Goal: Information Seeking & Learning: Learn about a topic

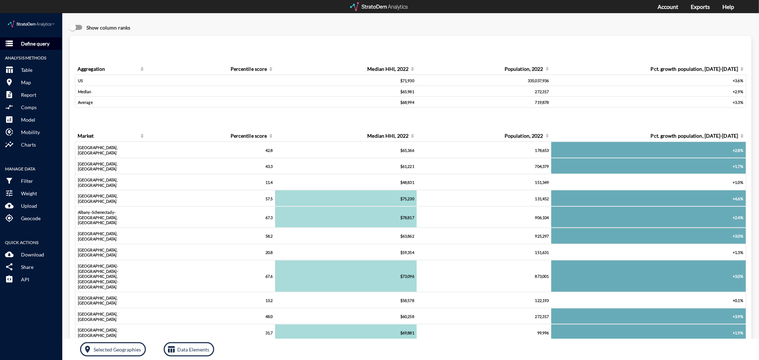
click button "storage Define query"
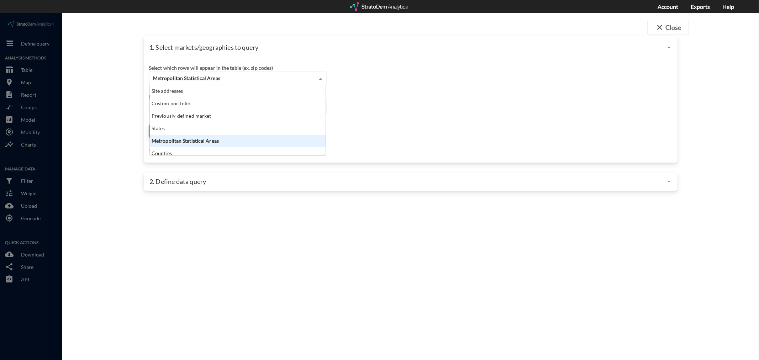
click div "Metropolitan Statistical Areas"
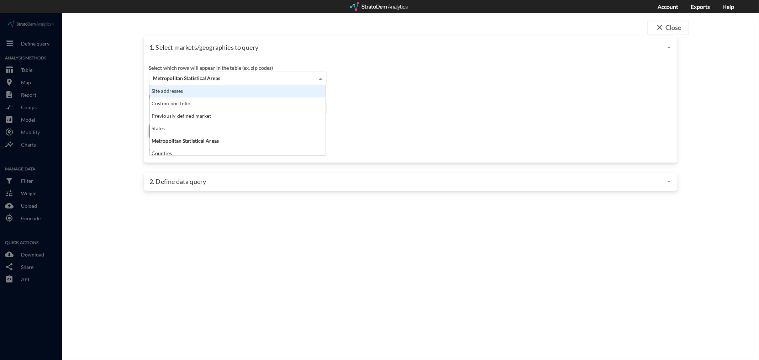
click div "Site addresses"
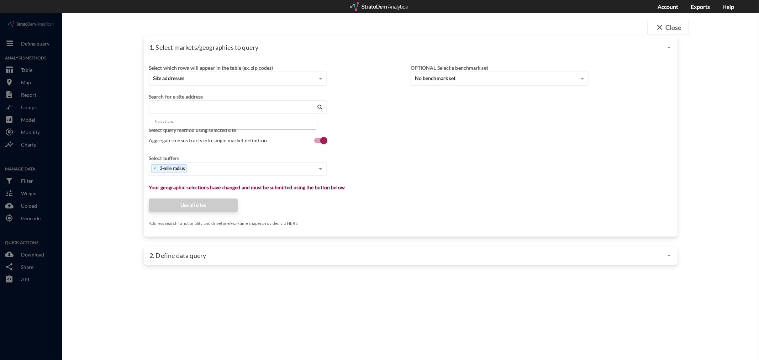
click input "Enter an address"
paste input "[STREET_ADDRESS]"
click li "[STREET_ADDRESS][US_STATE]"
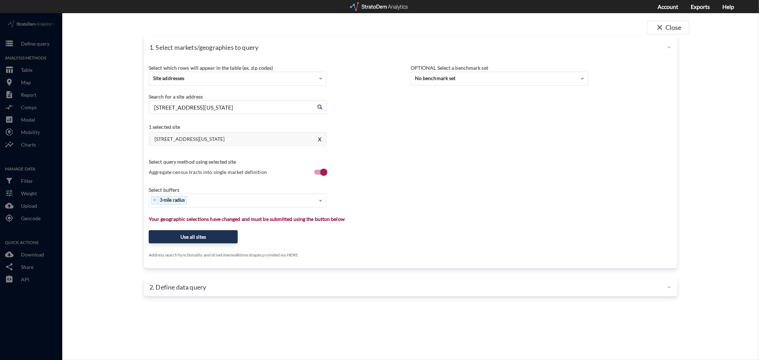
type input "[STREET_ADDRESS][US_STATE]"
click div "× 3-mile radius"
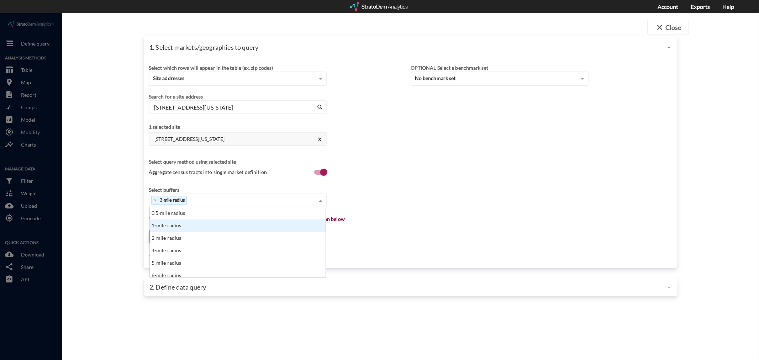
click div "1-mile radius"
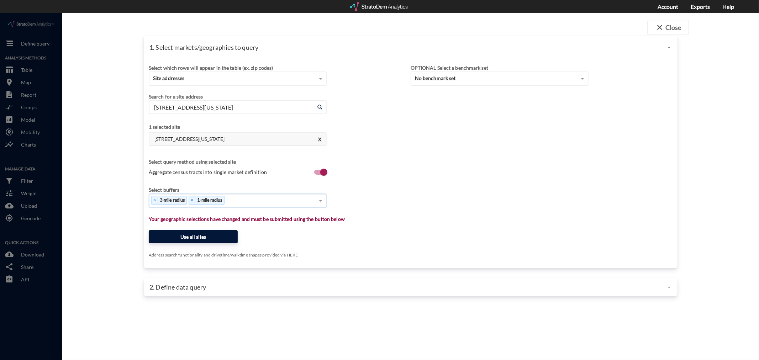
click button "Use all sites"
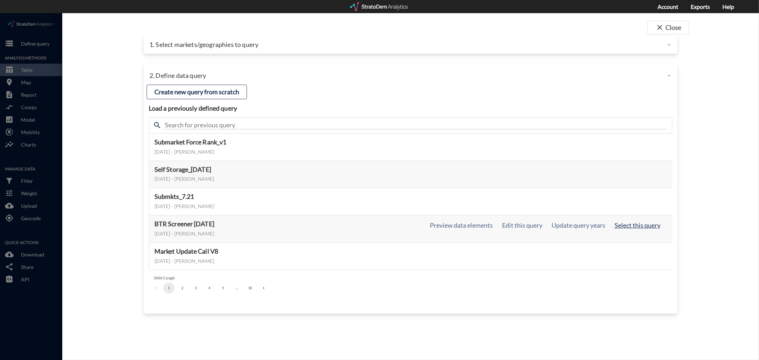
click button "Select this query"
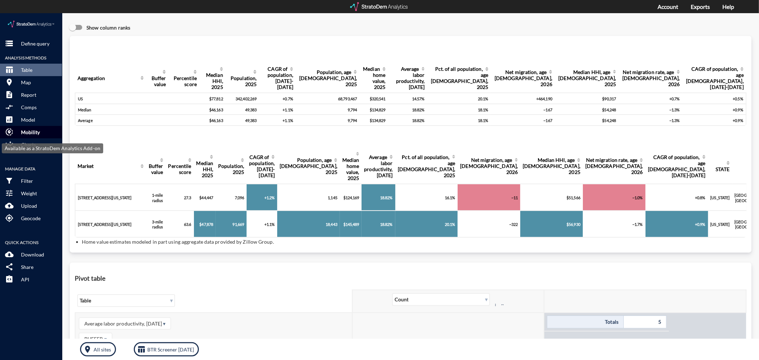
click p "Mobility"
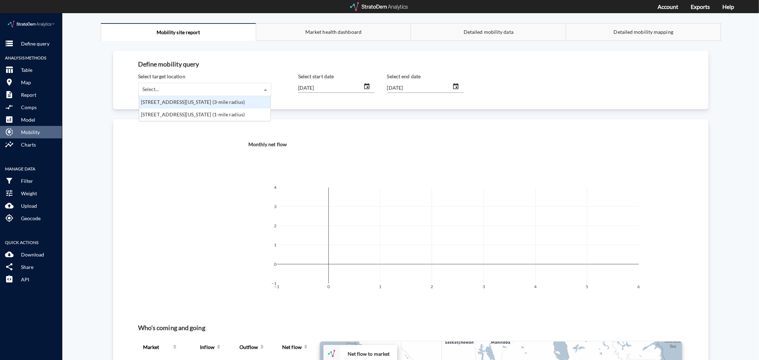
click div "Select..."
click div "[STREET_ADDRESS][US_STATE] (1-mile radius)"
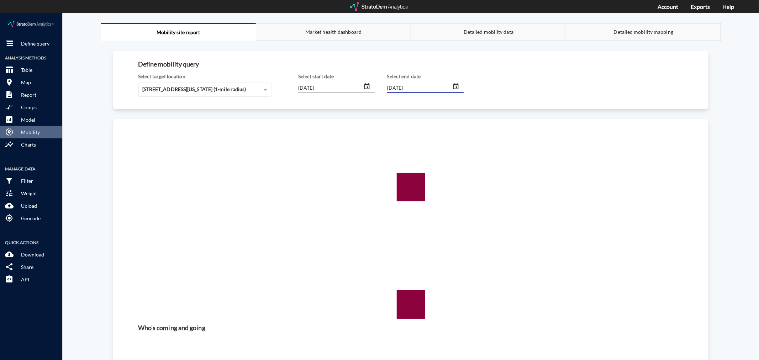
click input "[DATE]"
type input "[DATE]"
click div "[DATE]"
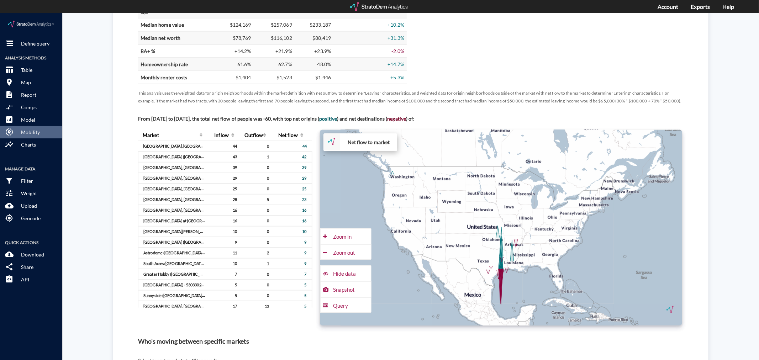
scroll to position [395, 0]
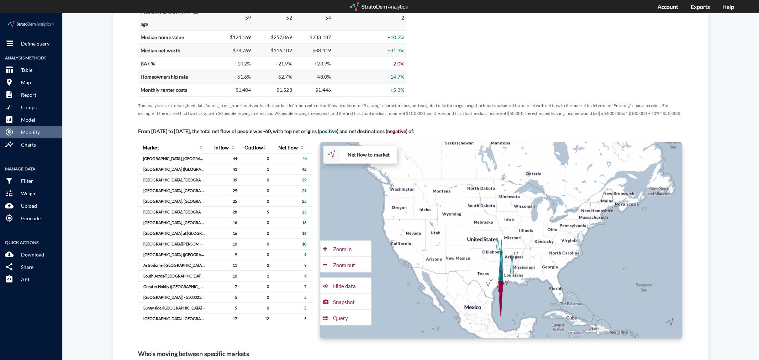
type input "[DATE]"
click div "+ − Net flow to market CUSTOMIZE DATA Draw a polygon Draw a rectangle Draw a ma…"
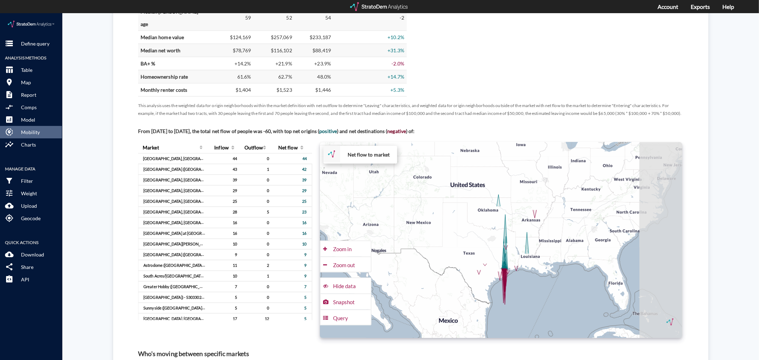
drag, startPoint x: 532, startPoint y: 257, endPoint x: 432, endPoint y: 205, distance: 112.7
click div "+ − Net flow to market CUSTOMIZE DATA Draw a polygon Draw a rectangle Draw a ma…"
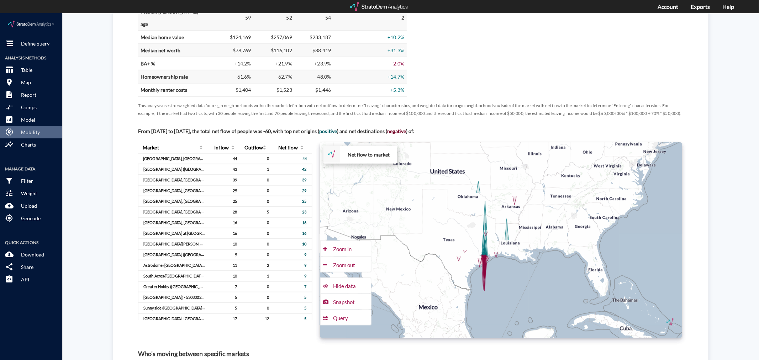
click div "+ − Net flow to market CUSTOMIZE DATA Draw a polygon Draw a rectangle Draw a ma…"
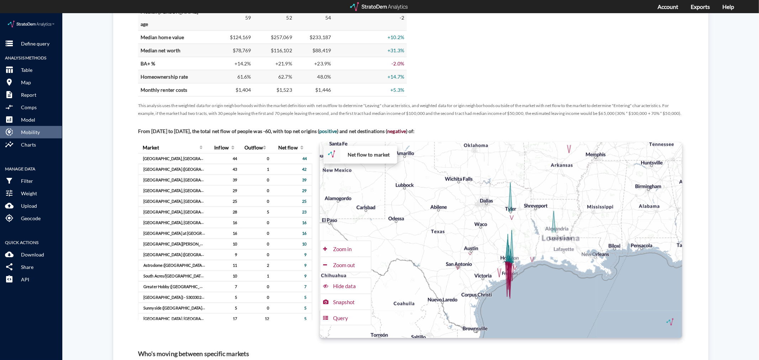
click div "+ − Net flow to market CUSTOMIZE DATA Draw a polygon Draw a rectangle Draw a ma…"
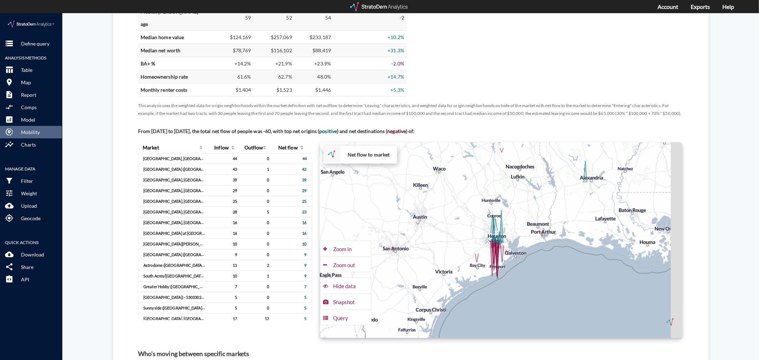
drag, startPoint x: 502, startPoint y: 242, endPoint x: 472, endPoint y: 221, distance: 36.8
click div "+ − Net flow to market CUSTOMIZE DATA Draw a polygon Draw a rectangle Draw a ma…"
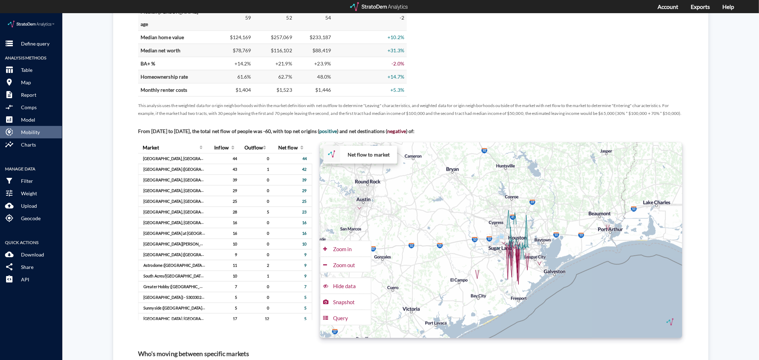
click div "+ − Net flow to market CUSTOMIZE DATA Draw a polygon Draw a rectangle Draw a ma…"
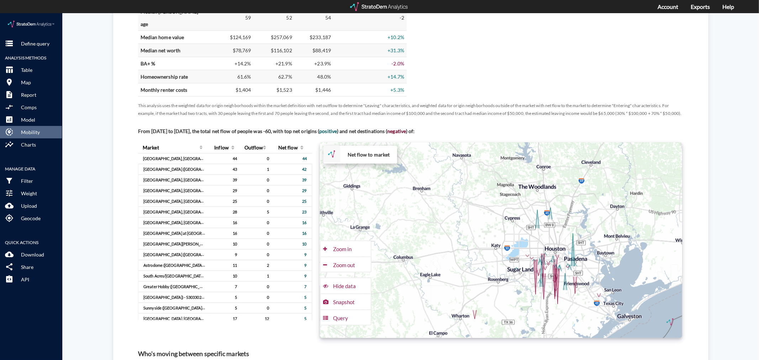
drag, startPoint x: 463, startPoint y: 201, endPoint x: 491, endPoint y: 272, distance: 76.5
click div "+ − Net flow to market CUSTOMIZE DATA Draw a polygon Draw a rectangle Draw a ma…"
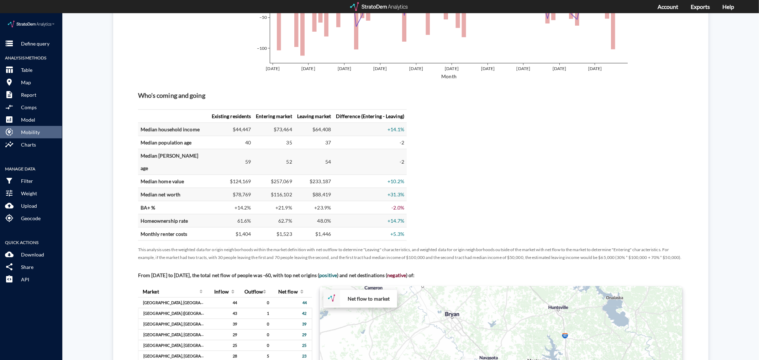
scroll to position [237, 0]
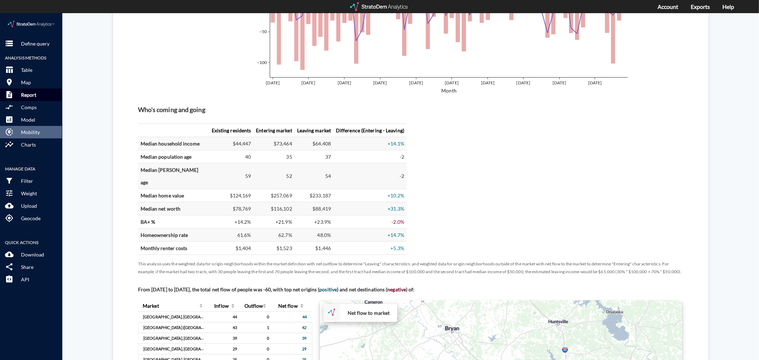
click button "description Report"
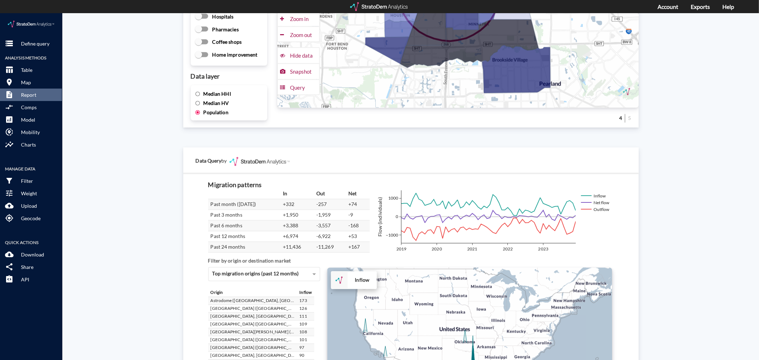
scroll to position [1166, 0]
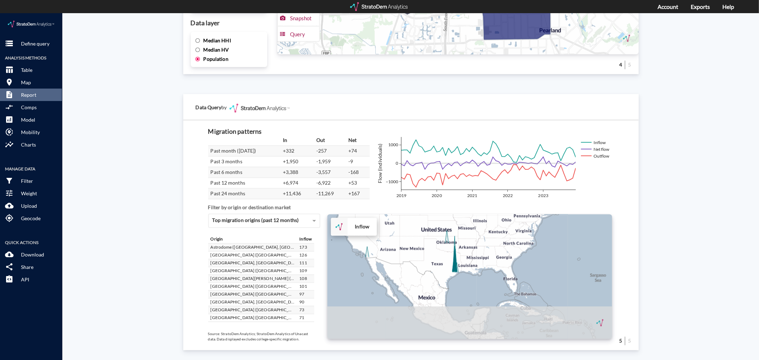
drag, startPoint x: 433, startPoint y: 280, endPoint x: 414, endPoint y: 229, distance: 54.3
click div "+ − Inflow CUSTOMIZE DATA Draw a polygon Draw a rectangle Draw a marker Edit la…"
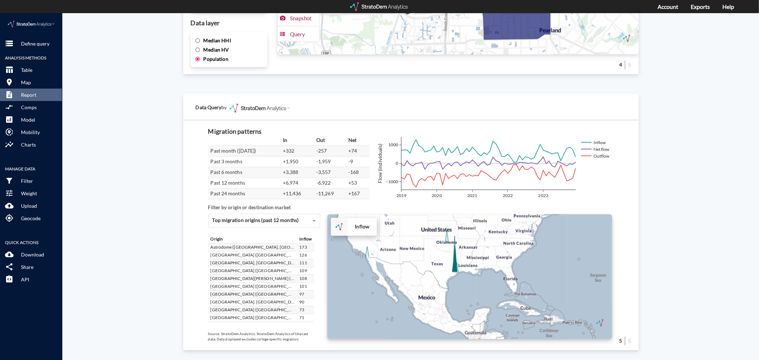
click div "+ − Inflow CUSTOMIZE DATA Draw a polygon Draw a rectangle Draw a marker Edit la…"
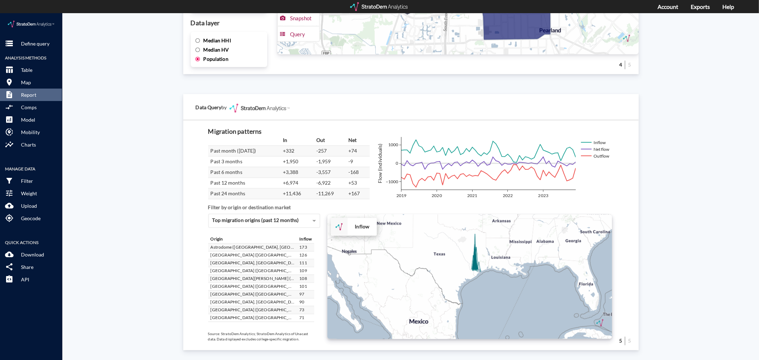
click div "+ − Inflow CUSTOMIZE DATA Draw a polygon Draw a rectangle Draw a marker Edit la…"
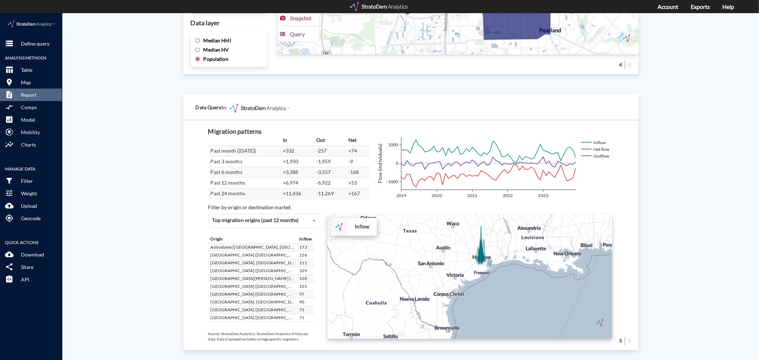
click div "+ − Inflow CUSTOMIZE DATA Draw a polygon Draw a rectangle Draw a marker Edit la…"
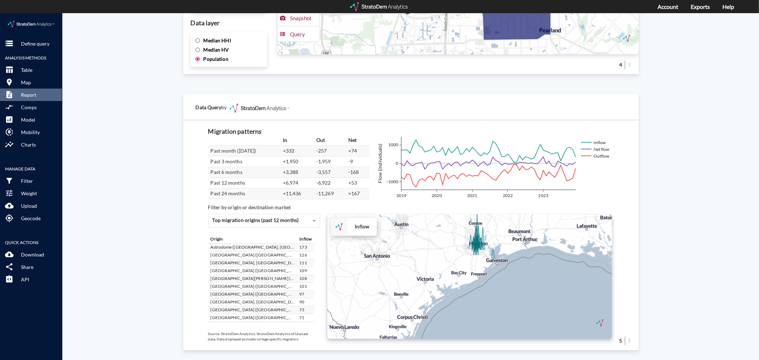
click div "+ − Inflow CUSTOMIZE DATA Draw a polygon Draw a rectangle Draw a marker Edit la…"
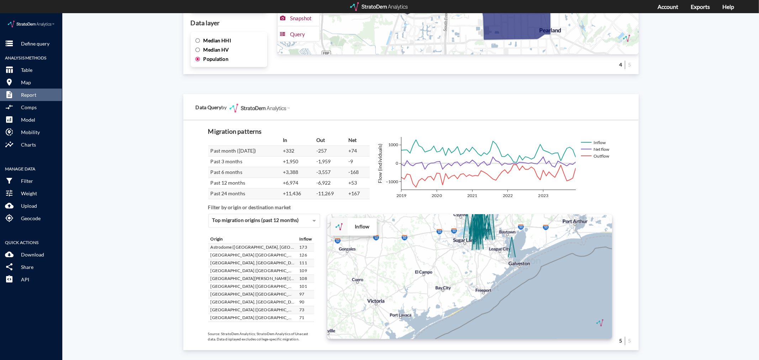
click div "+ − Inflow CUSTOMIZE DATA Draw a polygon Draw a rectangle Draw a marker Edit la…"
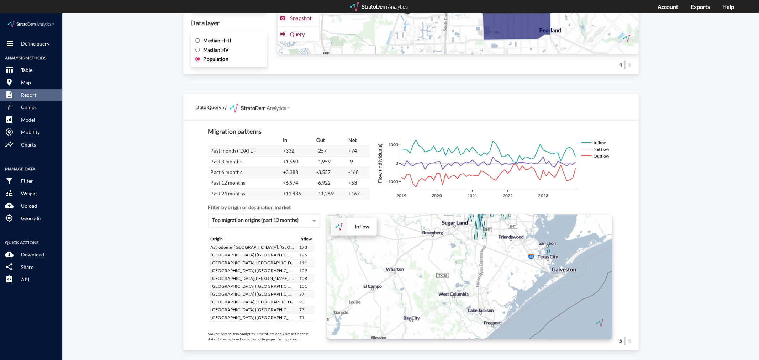
click div "+ − Inflow CUSTOMIZE DATA Draw a polygon Draw a rectangle Draw a marker Edit la…"
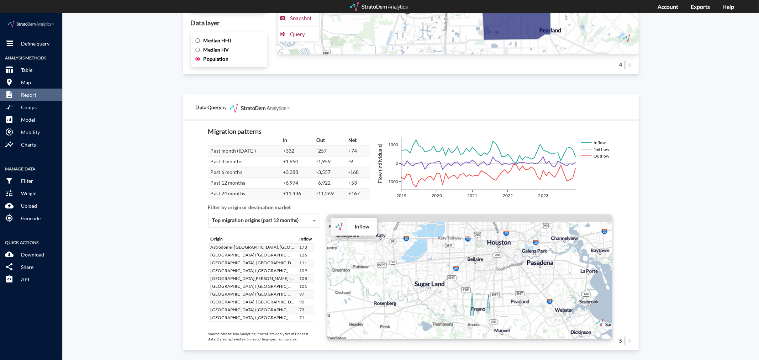
drag, startPoint x: 449, startPoint y: 217, endPoint x: 447, endPoint y: 318, distance: 100.4
click div "+ − Inflow CUSTOMIZE DATA Draw a polygon Draw a rectangle Draw a marker Edit la…"
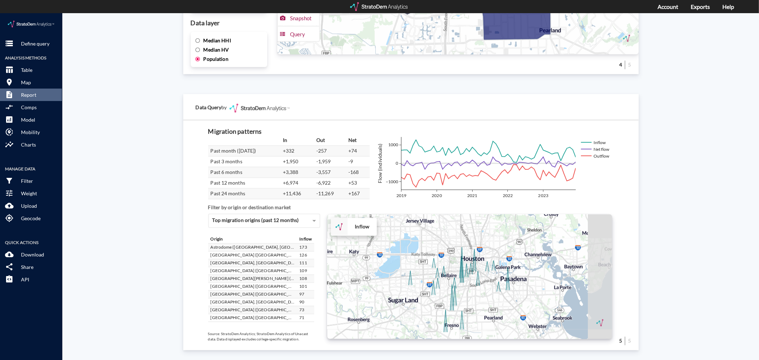
drag, startPoint x: 445, startPoint y: 283, endPoint x: 417, endPoint y: 298, distance: 32.0
click div "+ − Inflow CUSTOMIZE DATA Draw a polygon Draw a rectangle Draw a marker Edit la…"
click div "Migration patterns In Out Net Past month ([DATE]) +332 -257 +74 Past 3 months +…"
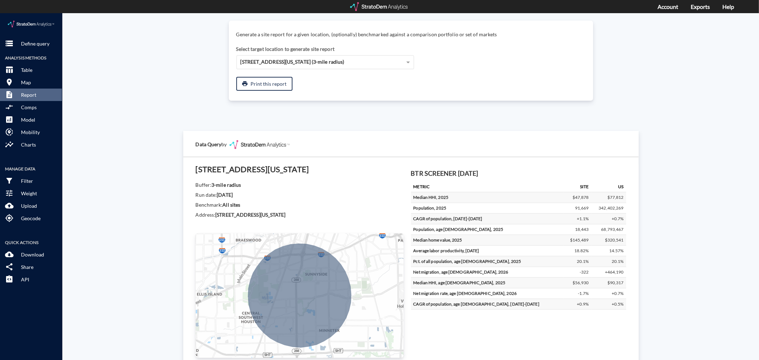
scroll to position [0, 0]
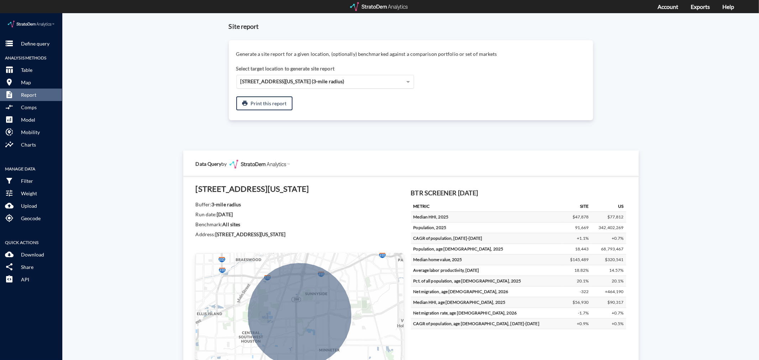
click span "[STREET_ADDRESS][US_STATE] (3-mile radius)"
click div "[STREET_ADDRESS][US_STATE] (1-mile radius)"
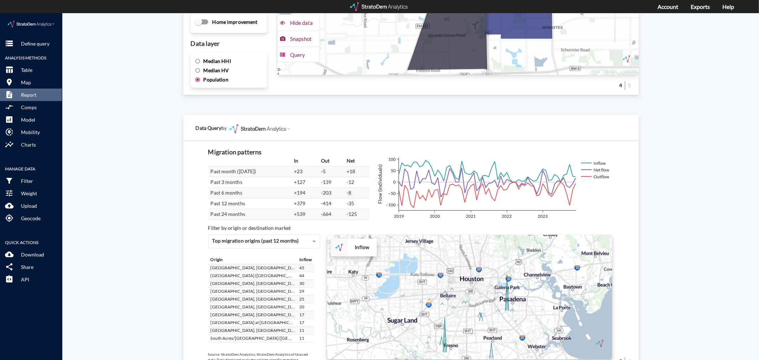
scroll to position [1166, 0]
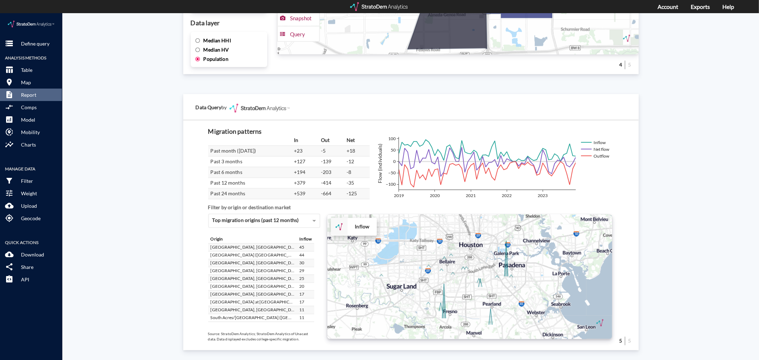
drag, startPoint x: 467, startPoint y: 280, endPoint x: 465, endPoint y: 266, distance: 14.3
click div "+ − Inflow CUSTOMIZE DATA Draw a polygon Draw a rectangle Draw a marker Edit la…"
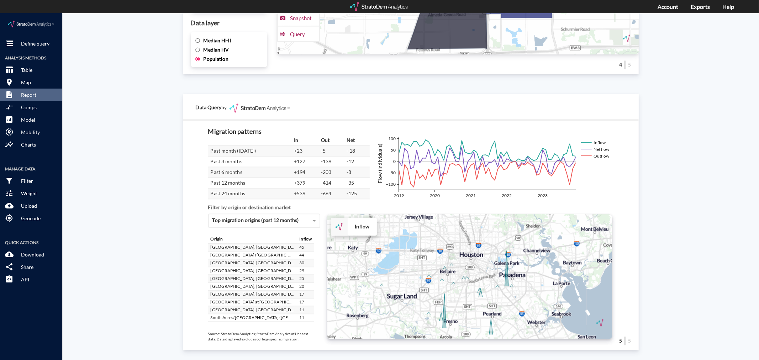
drag, startPoint x: 464, startPoint y: 277, endPoint x: 466, endPoint y: 283, distance: 5.9
click div "+ − Inflow CUSTOMIZE DATA Draw a polygon Draw a rectangle Draw a marker Edit la…"
click p "Mobility"
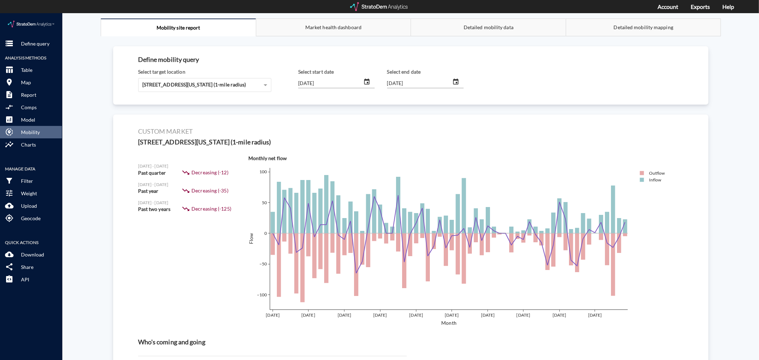
scroll to position [0, 0]
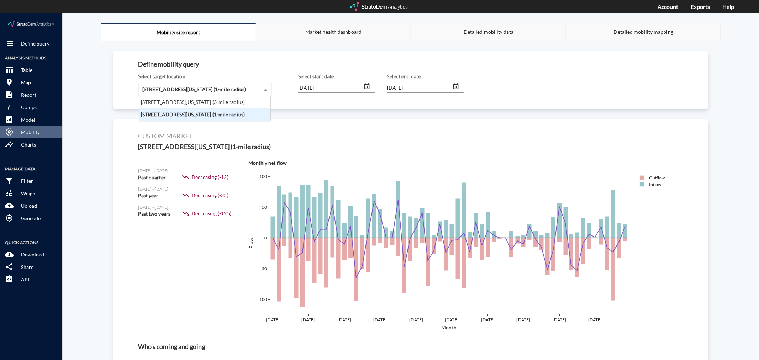
click span "[STREET_ADDRESS][US_STATE] (1-mile radius)"
click div "[STREET_ADDRESS][US_STATE] (3-mile radius)"
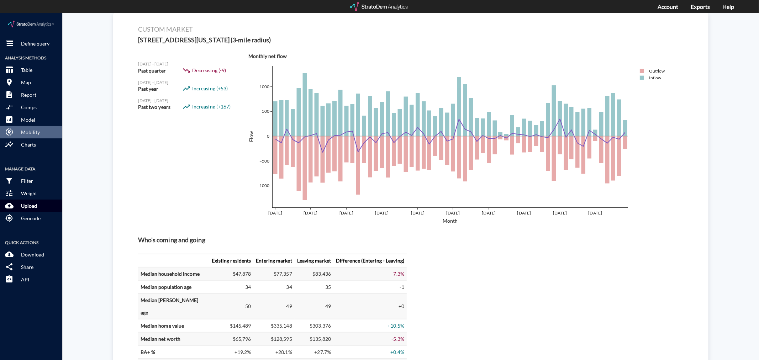
scroll to position [0, 0]
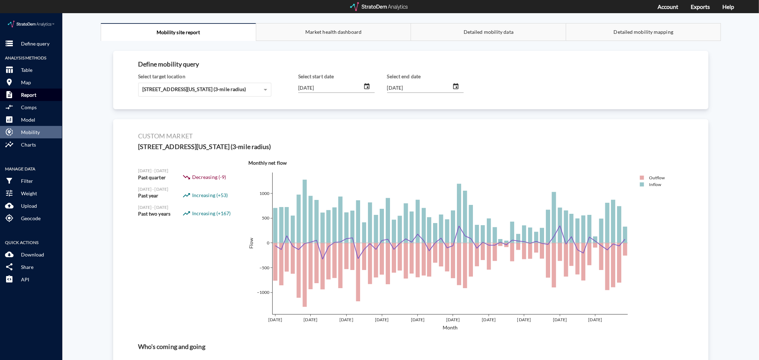
click p "Report"
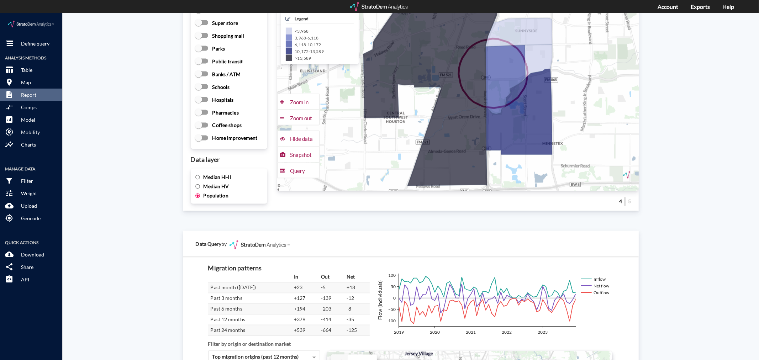
scroll to position [1166, 0]
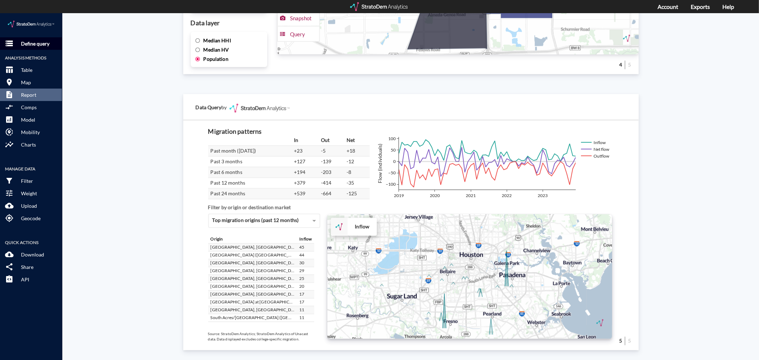
click p "Define query"
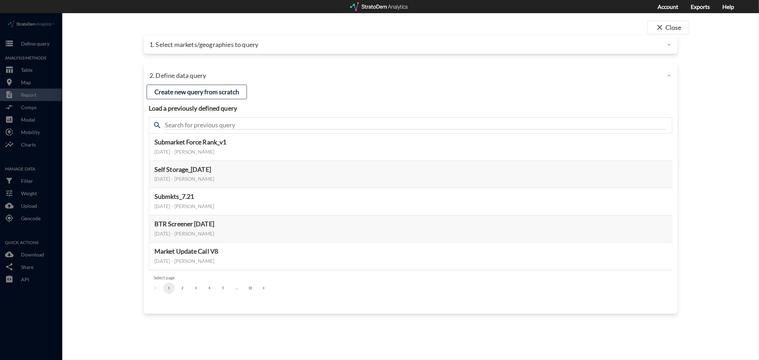
click p "1. Select markets/geographies to query"
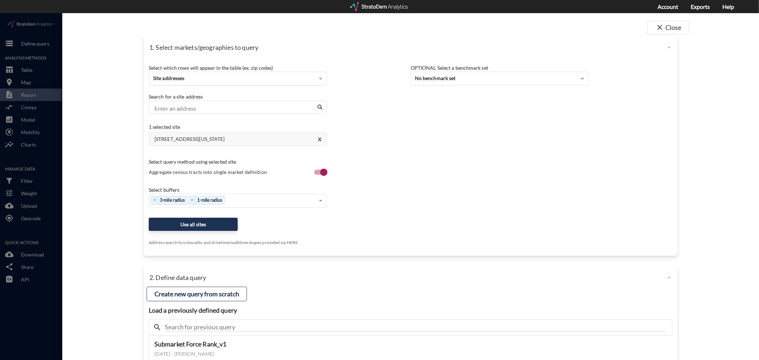
click div "Site addresses"
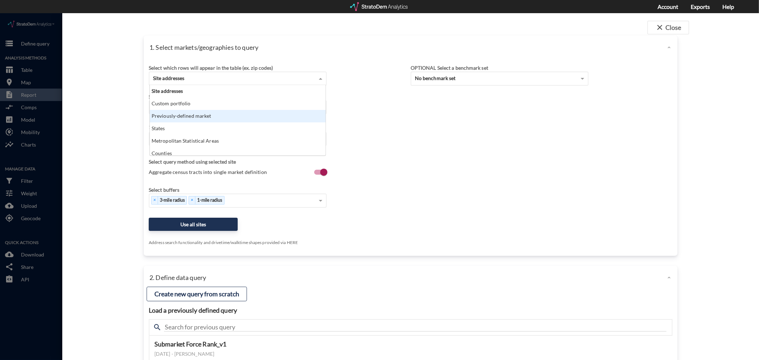
click div "Previously-defined market"
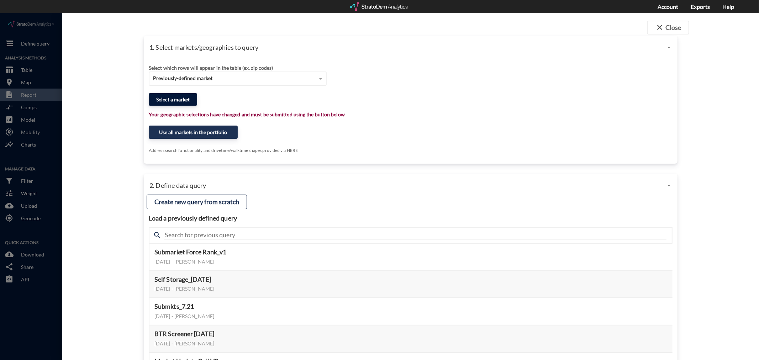
click button "Select a market"
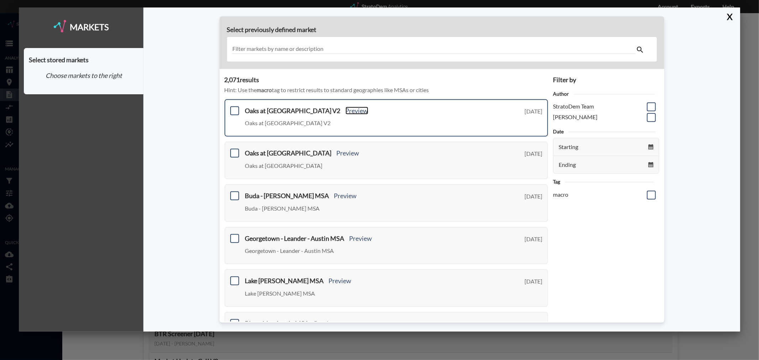
click at [346, 111] on link "Preview" at bounding box center [357, 111] width 23 height 8
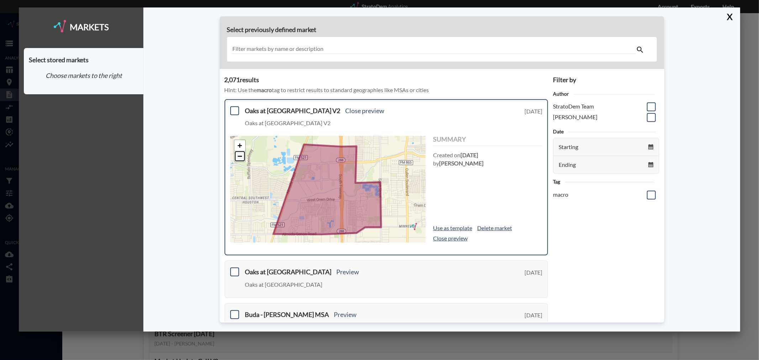
click at [243, 157] on link "−" at bounding box center [240, 156] width 11 height 11
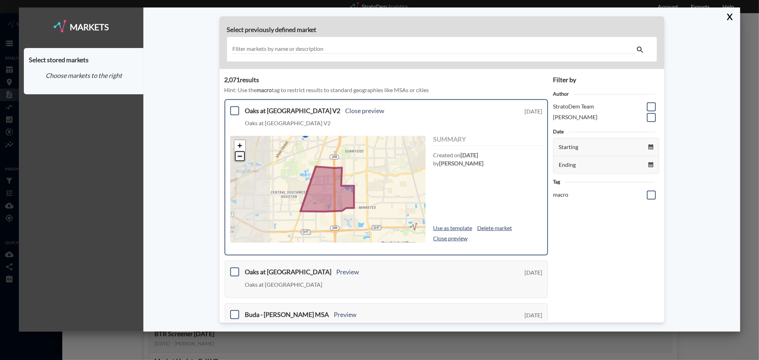
click at [243, 157] on link "−" at bounding box center [240, 156] width 11 height 11
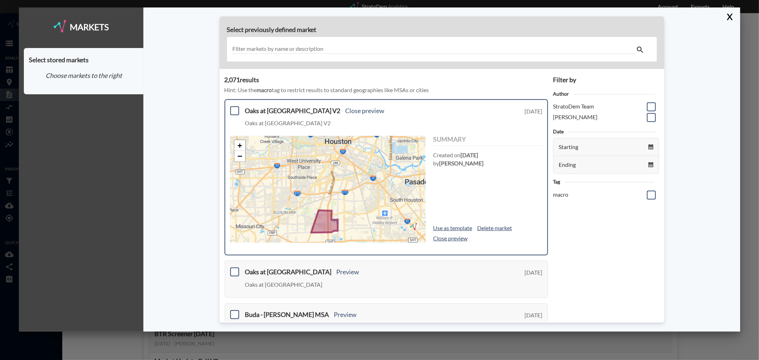
drag, startPoint x: 281, startPoint y: 164, endPoint x: 278, endPoint y: 190, distance: 26.5
click at [278, 190] on div "+ − © StratoDem Analytics, LLC. All rights reserved. Leaflet | OpenStreetMap Le…" at bounding box center [327, 189] width 195 height 107
click at [233, 113] on span at bounding box center [234, 110] width 9 height 9
click at [234, 108] on input "checkbox" at bounding box center [234, 108] width 0 height 0
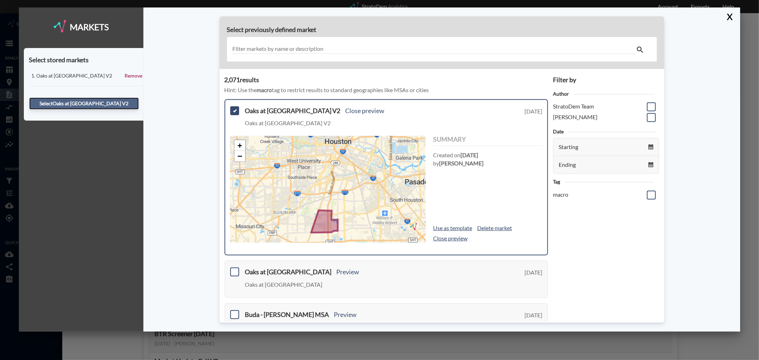
click at [115, 104] on button "Select Oaks at [GEOGRAPHIC_DATA] V2" at bounding box center [84, 104] width 110 height 12
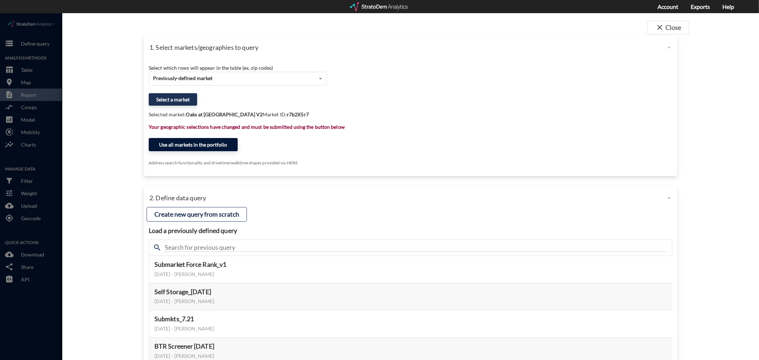
click button "Use all markets in the portfolio"
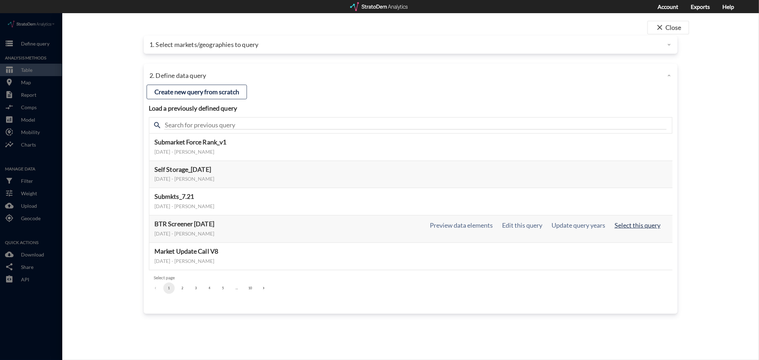
click button "Select this query"
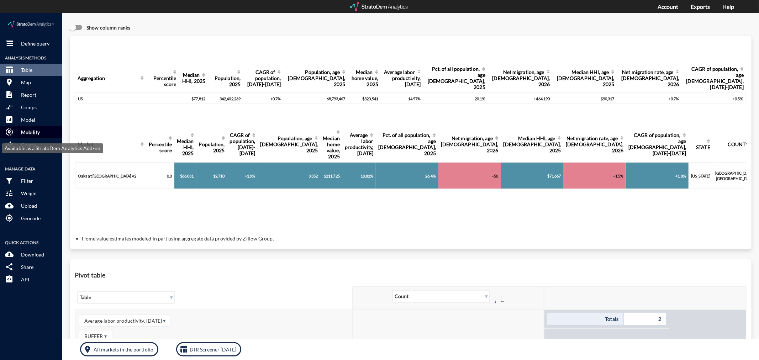
click p "Mobility"
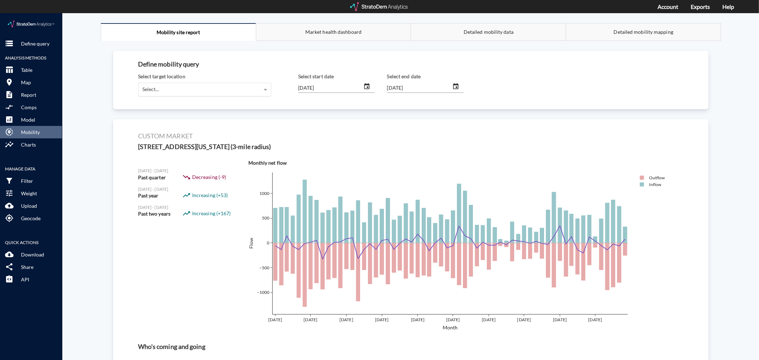
click div "Select..."
click div "Oaks at [GEOGRAPHIC_DATA] V2"
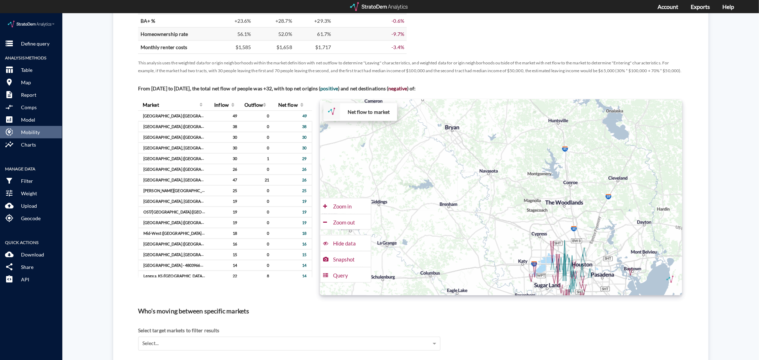
scroll to position [435, 0]
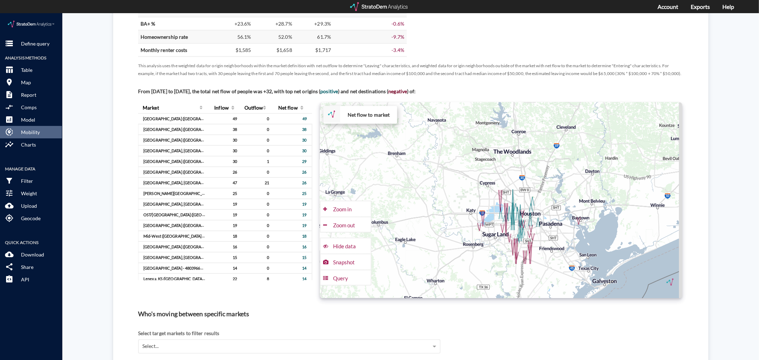
drag, startPoint x: 471, startPoint y: 229, endPoint x: 416, endPoint y: 173, distance: 78.3
click div "+ − Net flow to market CUSTOMIZE DATA Draw a polygon Draw a rectangle Draw a ma…"
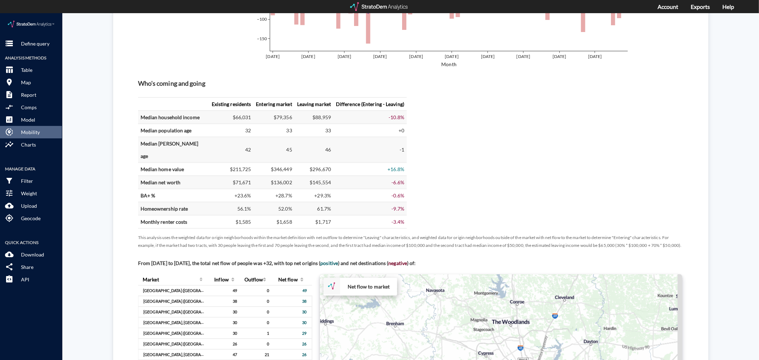
scroll to position [277, 0]
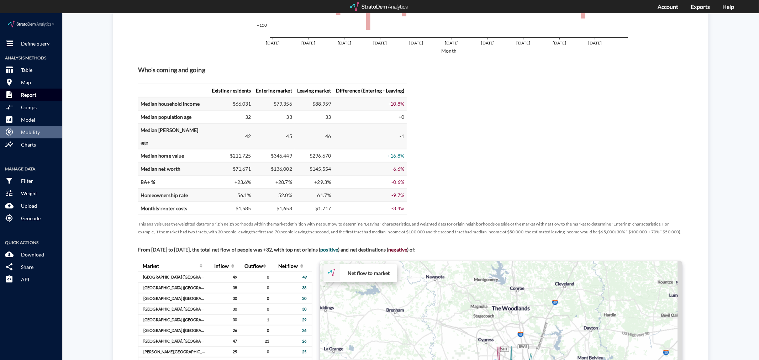
click p "Report"
